Goal: Task Accomplishment & Management: Use online tool/utility

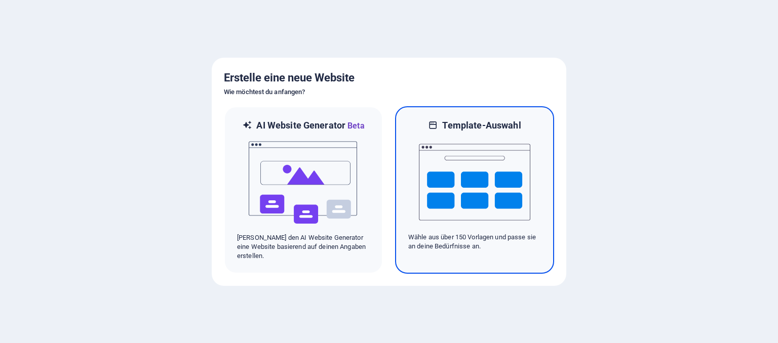
click at [449, 201] on img at bounding box center [474, 182] width 111 height 101
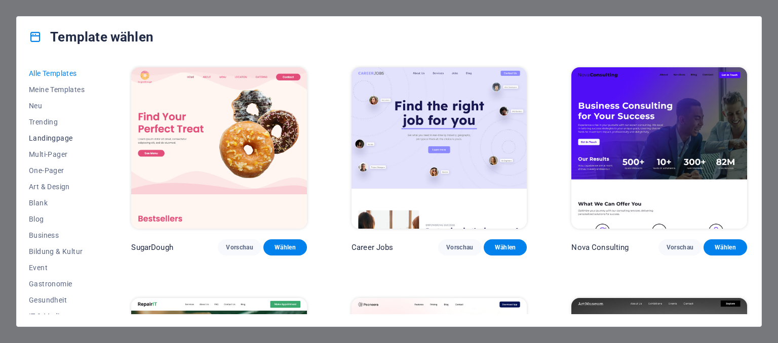
click at [58, 137] on span "Landingpage" at bounding box center [58, 138] width 58 height 8
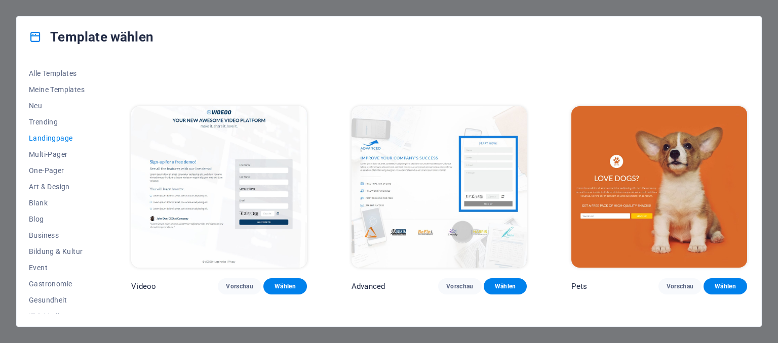
scroll to position [424, 0]
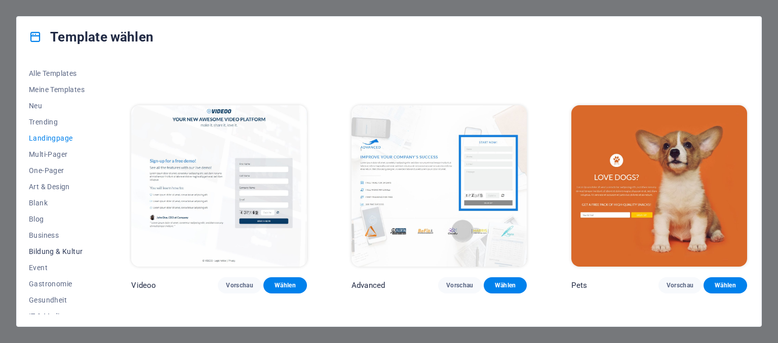
click at [57, 253] on span "Bildung & Kultur" at bounding box center [58, 252] width 58 height 8
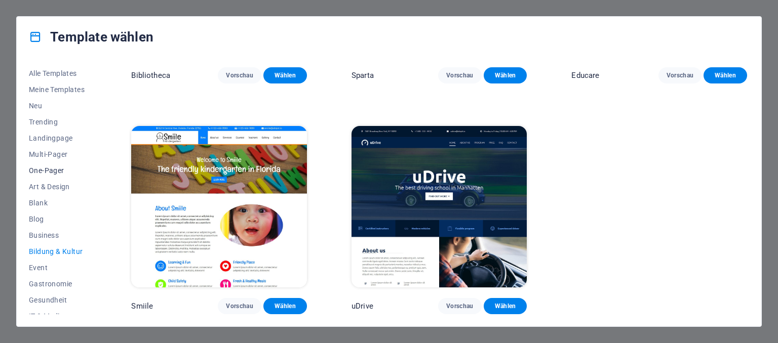
click at [53, 171] on span "One-Pager" at bounding box center [58, 171] width 58 height 8
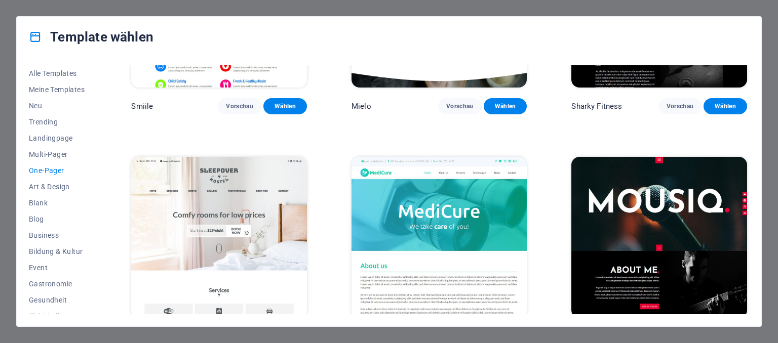
scroll to position [3139, 0]
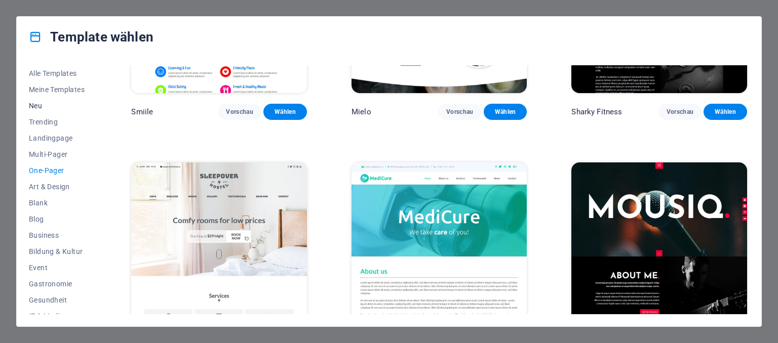
click at [34, 103] on span "Neu" at bounding box center [58, 106] width 58 height 8
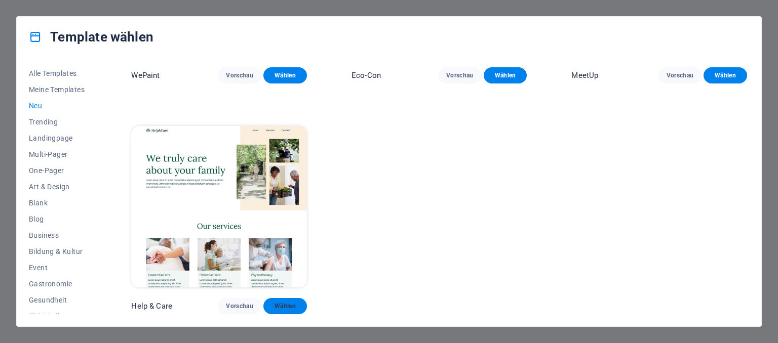
click at [275, 305] on span "Wählen" at bounding box center [284, 306] width 27 height 8
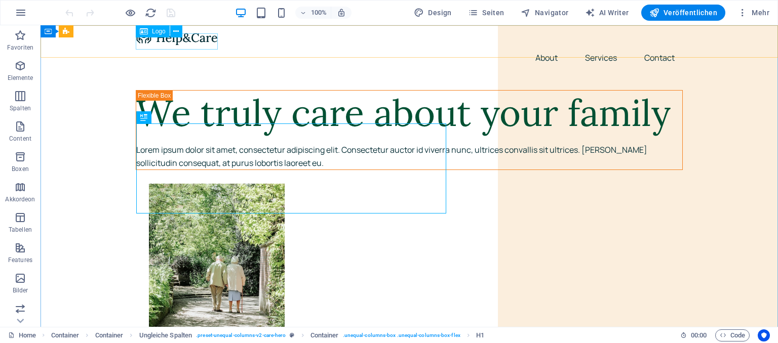
click at [153, 33] on span "Logo" at bounding box center [159, 31] width 14 height 6
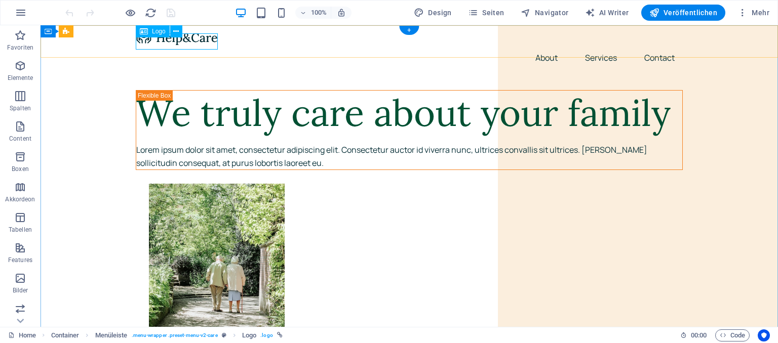
click at [171, 44] on div at bounding box center [409, 37] width 547 height 16
click at [183, 41] on div at bounding box center [409, 37] width 547 height 16
select select "px"
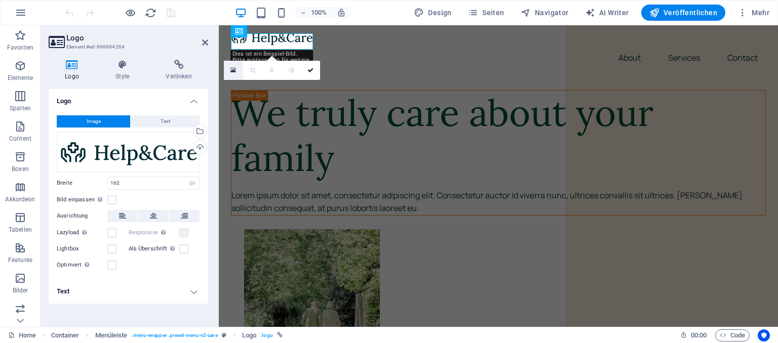
click at [232, 67] on link at bounding box center [233, 70] width 19 height 19
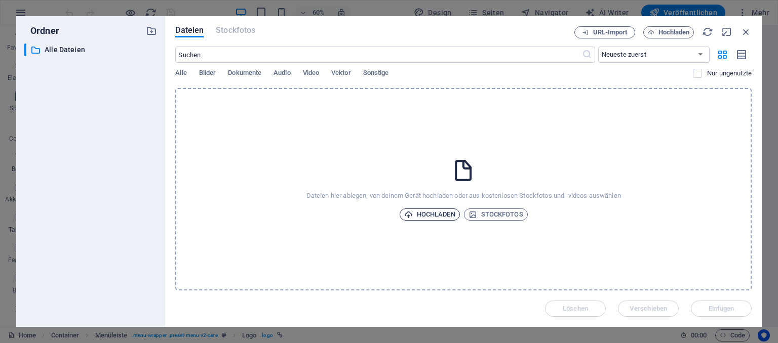
click at [430, 212] on span "Hochladen" at bounding box center [429, 215] width 51 height 12
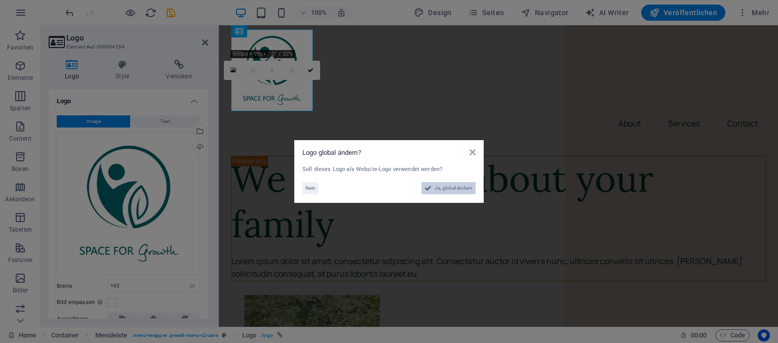
click at [446, 187] on span "Ja, global ändern" at bounding box center [453, 188] width 38 height 12
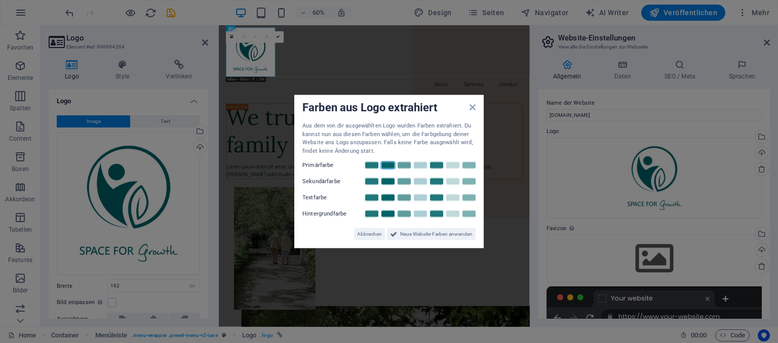
click at [391, 168] on link at bounding box center [387, 166] width 15 height 8
click at [420, 182] on link at bounding box center [420, 182] width 15 height 8
click at [390, 196] on link at bounding box center [387, 198] width 15 height 8
click at [451, 183] on link at bounding box center [452, 182] width 15 height 8
click at [423, 213] on link at bounding box center [420, 214] width 15 height 8
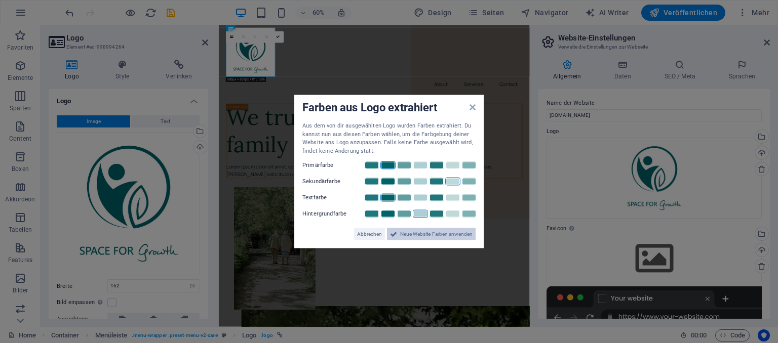
click at [423, 233] on span "Neue Website-Farben anwenden" at bounding box center [436, 234] width 72 height 12
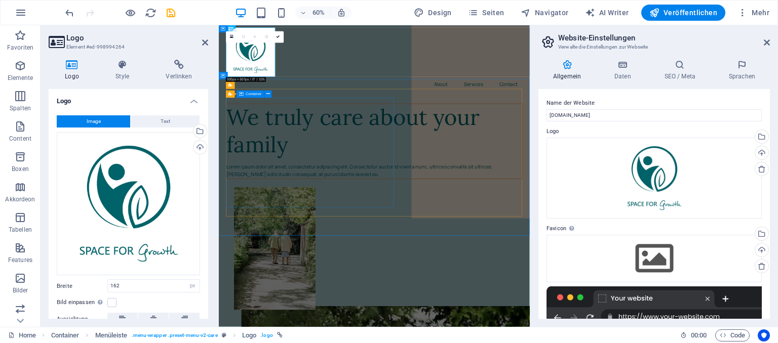
click at [265, 98] on div "Ungleiche Spalten Container" at bounding box center [251, 95] width 50 height 8
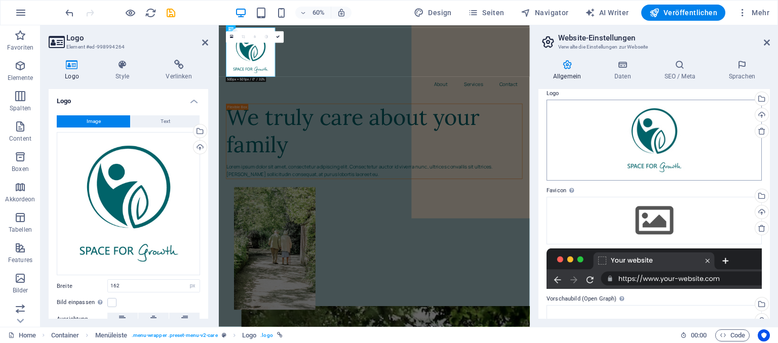
scroll to position [38, 0]
click at [632, 277] on div at bounding box center [653, 268] width 215 height 41
click at [668, 275] on div at bounding box center [653, 268] width 215 height 41
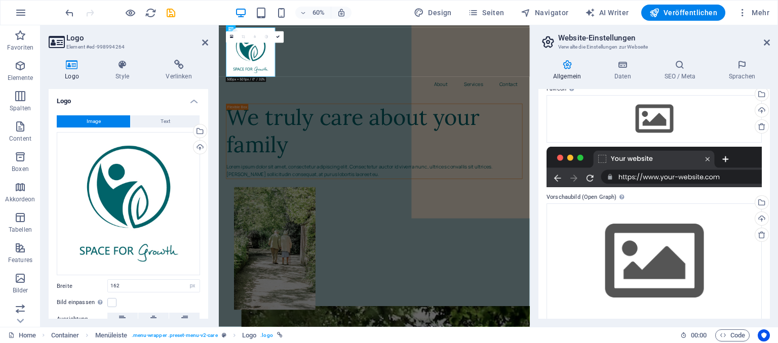
scroll to position [148, 0]
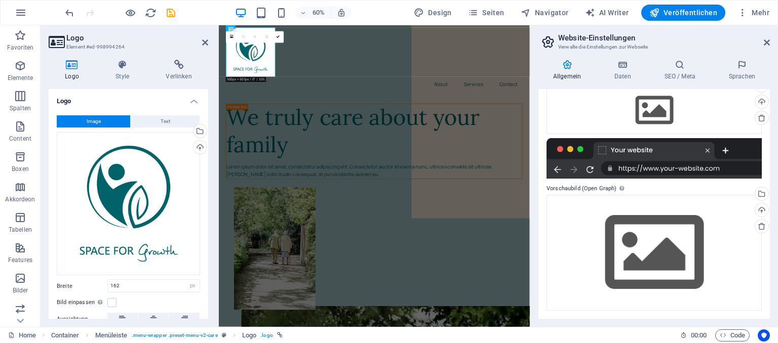
click at [646, 171] on div at bounding box center [653, 158] width 215 height 41
click at [708, 148] on div at bounding box center [653, 158] width 215 height 41
click at [708, 151] on div at bounding box center [653, 158] width 215 height 41
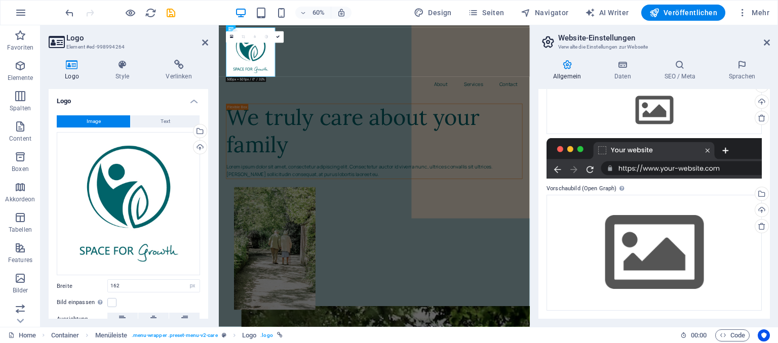
click at [711, 165] on div at bounding box center [653, 158] width 215 height 41
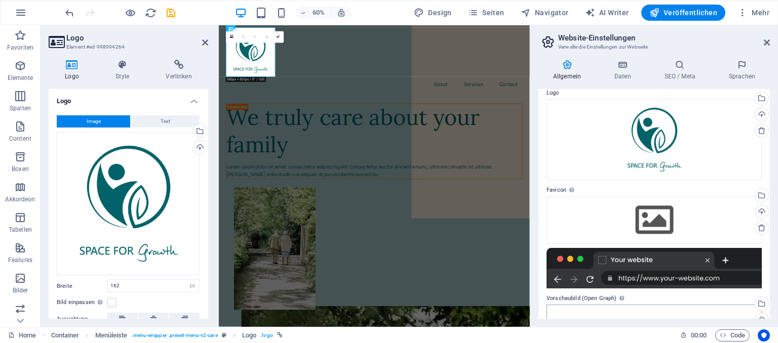
scroll to position [0, 0]
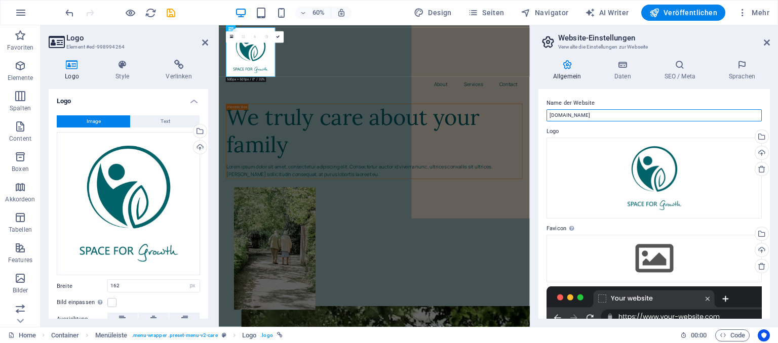
click at [602, 114] on input "[DOMAIN_NAME]" at bounding box center [653, 115] width 215 height 12
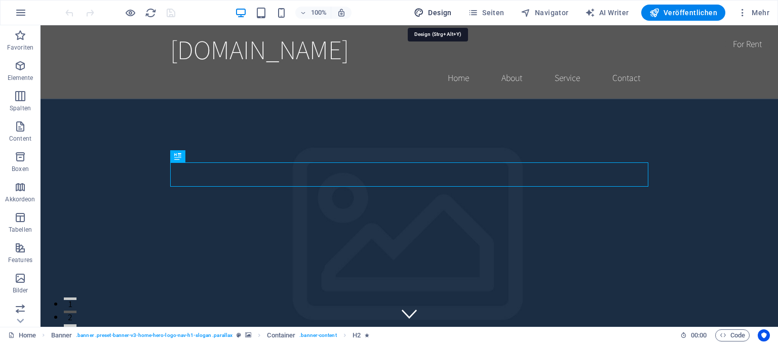
click at [436, 13] on span "Design" at bounding box center [433, 13] width 38 height 10
select select "rem"
select select "200"
select select "px"
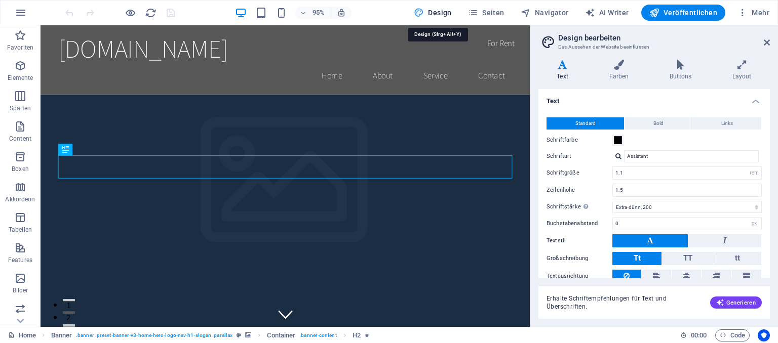
click at [436, 13] on span "Design" at bounding box center [433, 13] width 38 height 10
click at [609, 14] on span "AI Writer" at bounding box center [607, 13] width 44 height 10
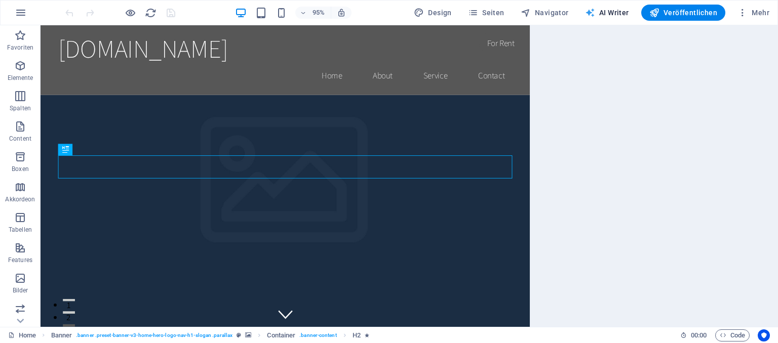
select select "English"
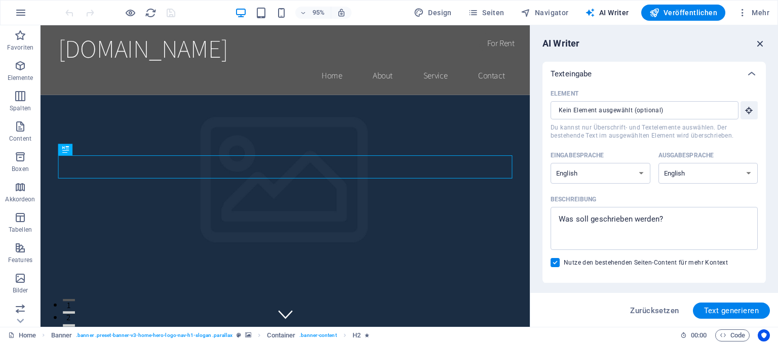
click at [756, 41] on icon "button" at bounding box center [759, 43] width 11 height 11
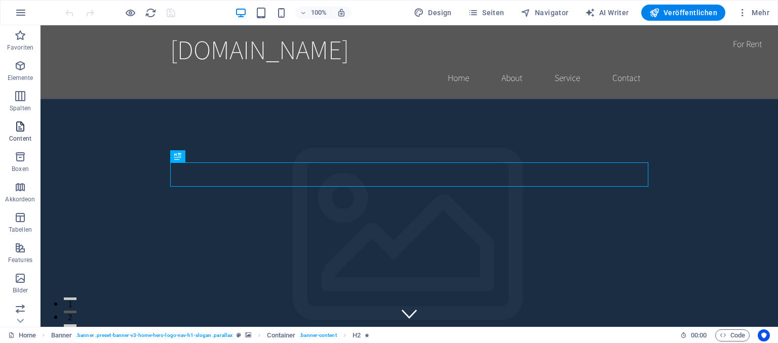
click at [20, 131] on icon "button" at bounding box center [20, 127] width 12 height 12
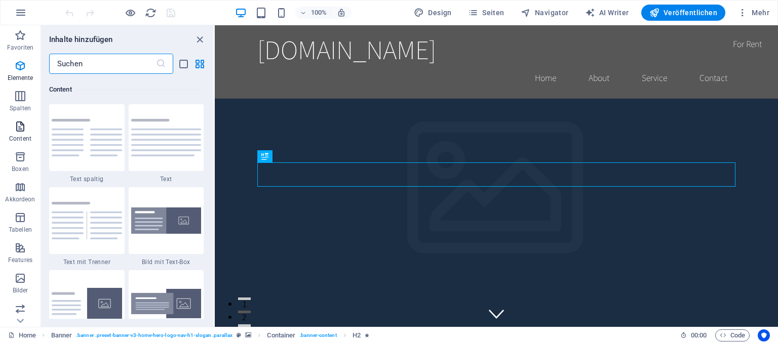
scroll to position [1772, 0]
